Goal: Transaction & Acquisition: Purchase product/service

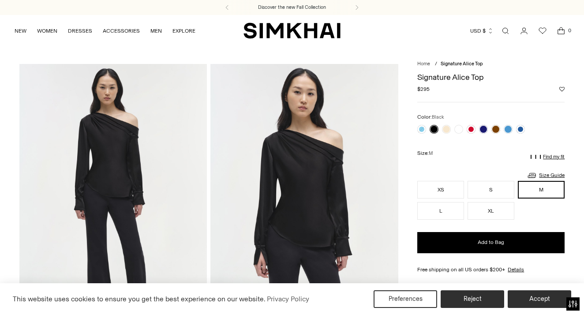
click at [556, 156] on p "Find my fit" at bounding box center [554, 157] width 22 height 5
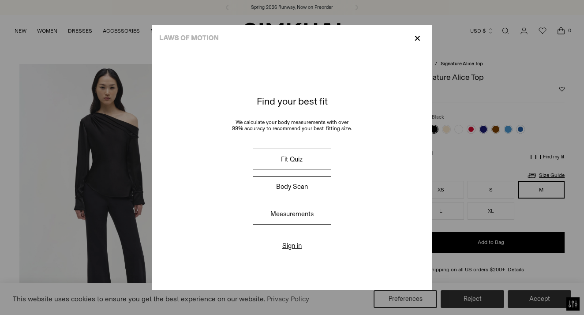
click at [417, 37] on p "✕" at bounding box center [418, 38] width 12 height 15
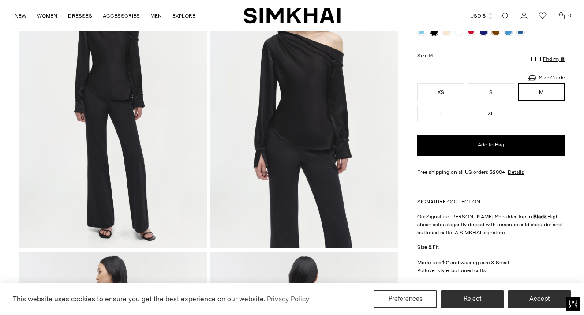
scroll to position [102, 0]
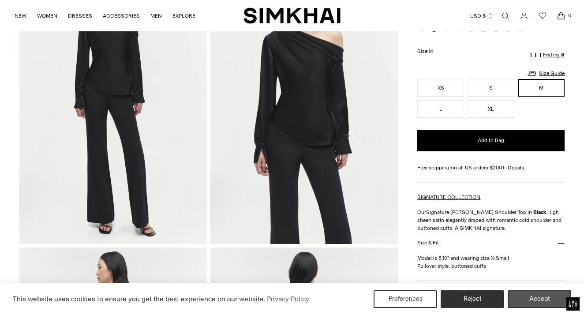
click at [549, 297] on button "Accept" at bounding box center [540, 299] width 64 height 18
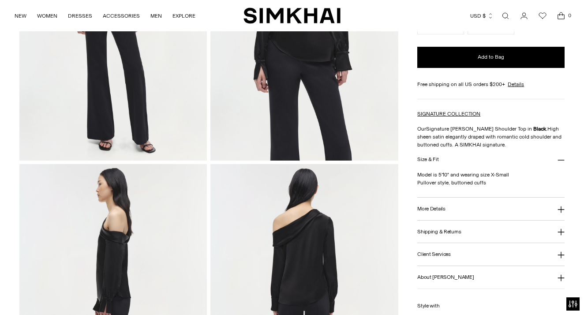
scroll to position [188, 0]
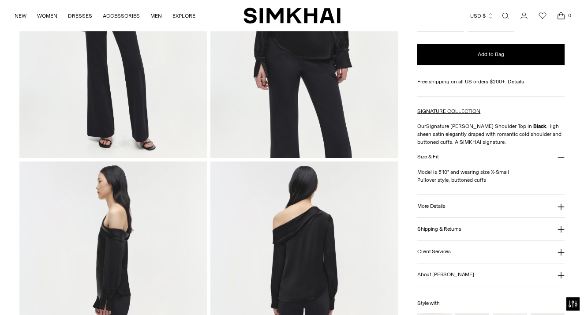
click at [562, 204] on icon at bounding box center [561, 207] width 7 height 7
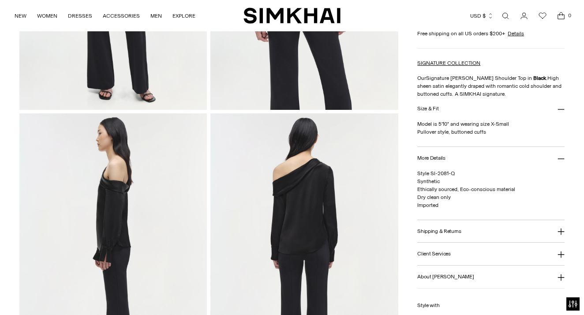
scroll to position [248, 0]
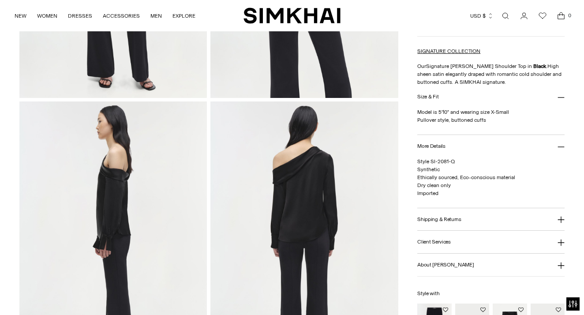
click at [563, 218] on icon at bounding box center [561, 219] width 7 height 7
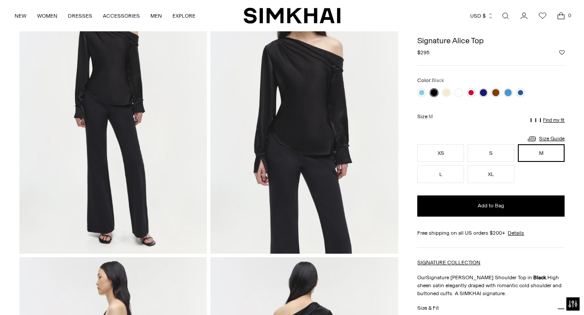
scroll to position [92, 0]
click at [552, 139] on link "Size Guide" at bounding box center [546, 138] width 38 height 11
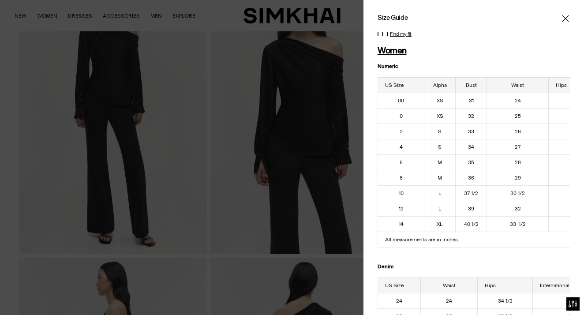
click at [565, 17] on icon "Close" at bounding box center [565, 18] width 7 height 7
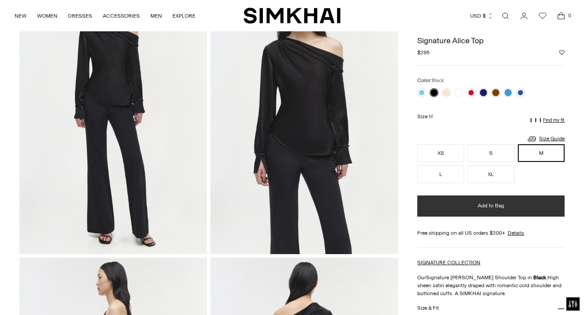
click at [504, 206] on span "Add to Bag" at bounding box center [491, 206] width 26 height 8
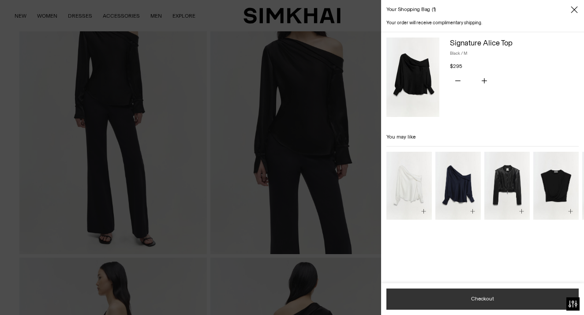
click at [490, 299] on button "Checkout" at bounding box center [483, 299] width 192 height 21
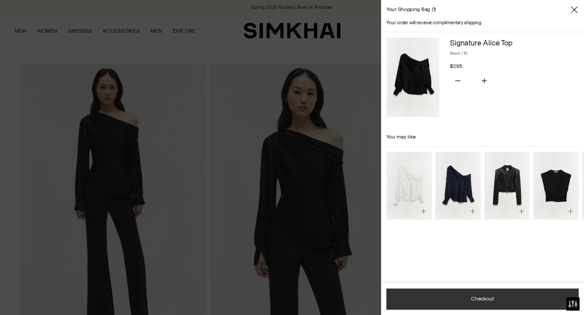
click at [497, 298] on button "Checkout" at bounding box center [483, 299] width 192 height 21
